Goal: Entertainment & Leisure: Consume media (video, audio)

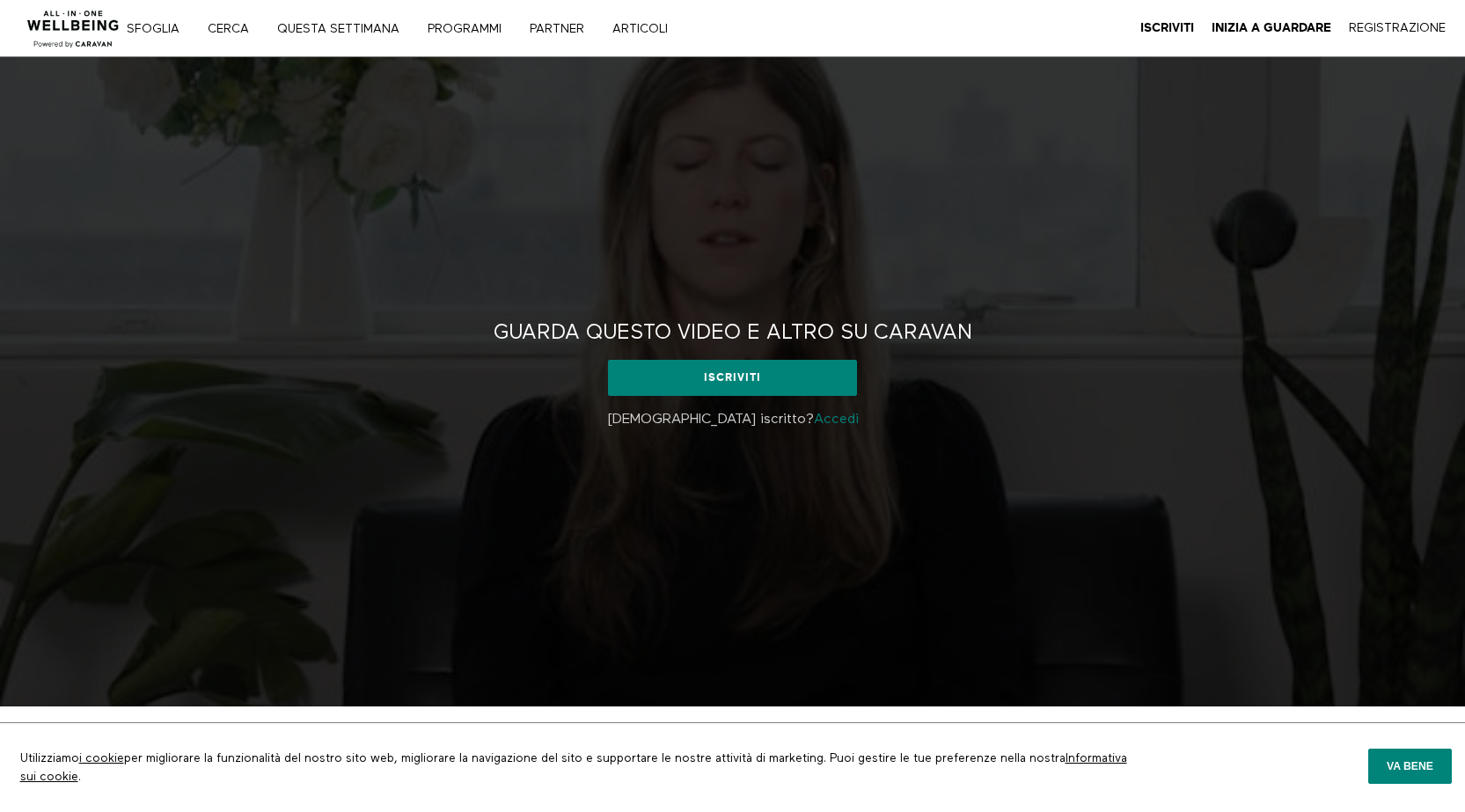
click at [814, 419] on font "Accedi" at bounding box center [837, 419] width 45 height 14
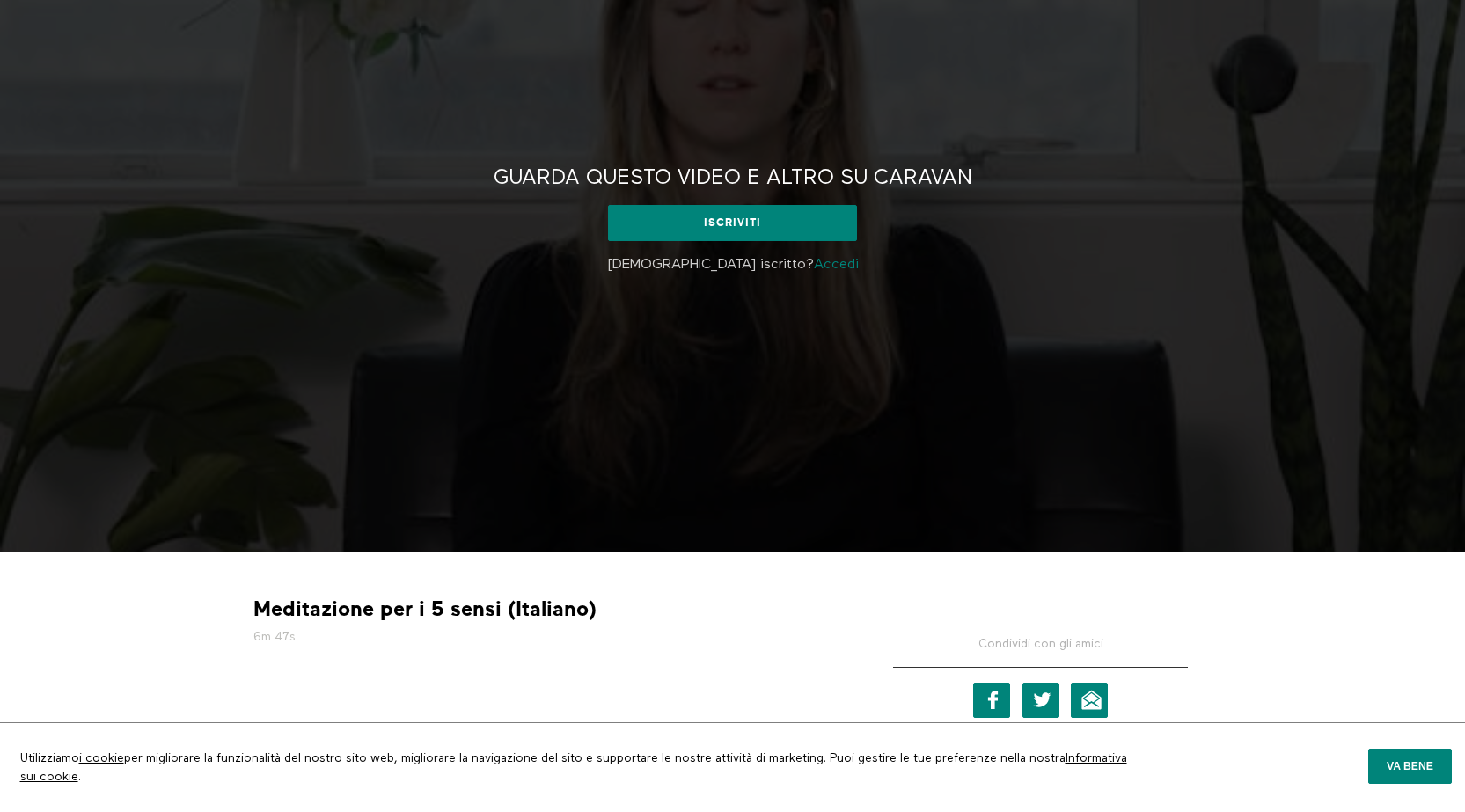
scroll to position [264, 0]
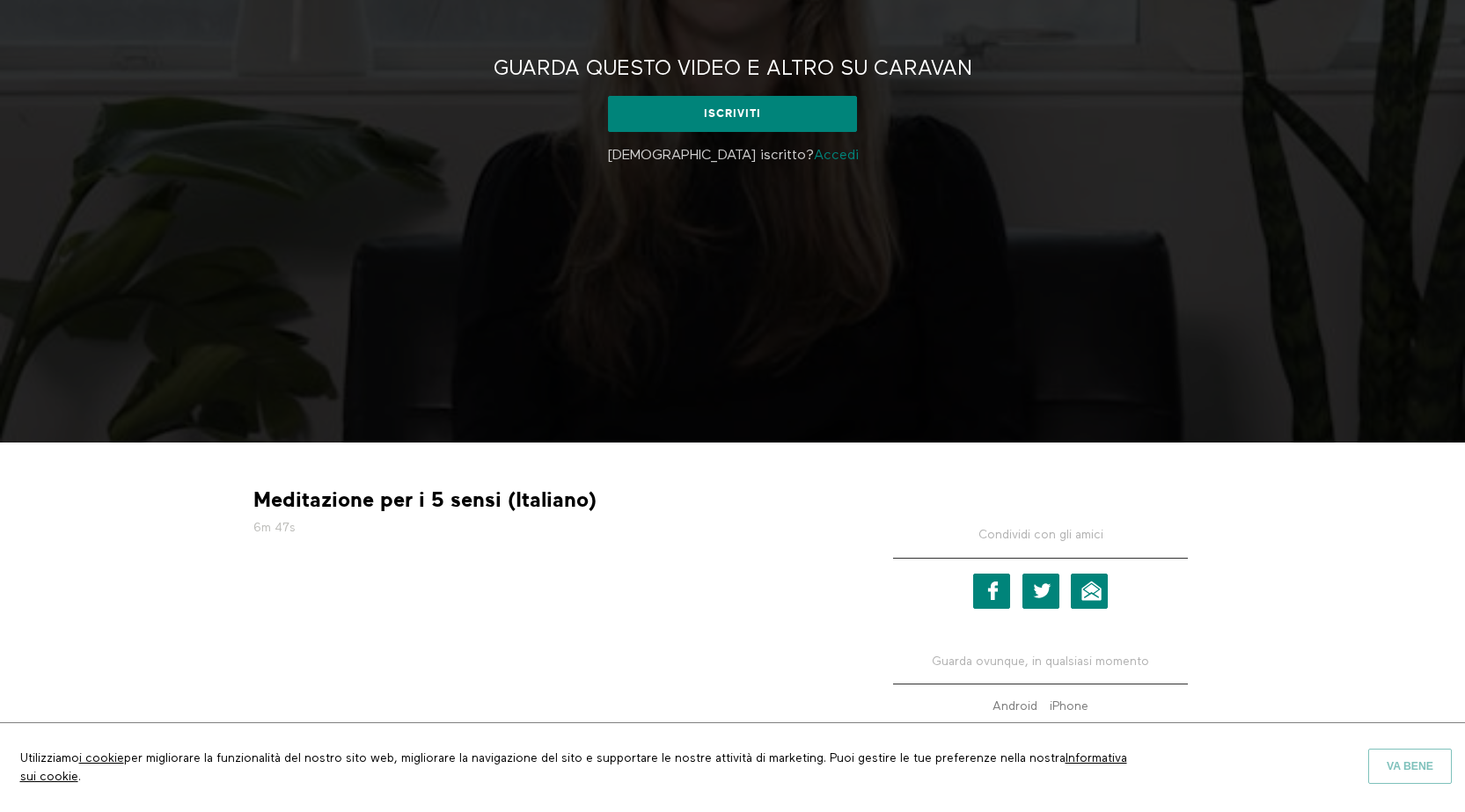
click at [1419, 760] on font "Va bene" at bounding box center [1410, 766] width 46 height 12
